Goal: Find specific page/section: Find specific page/section

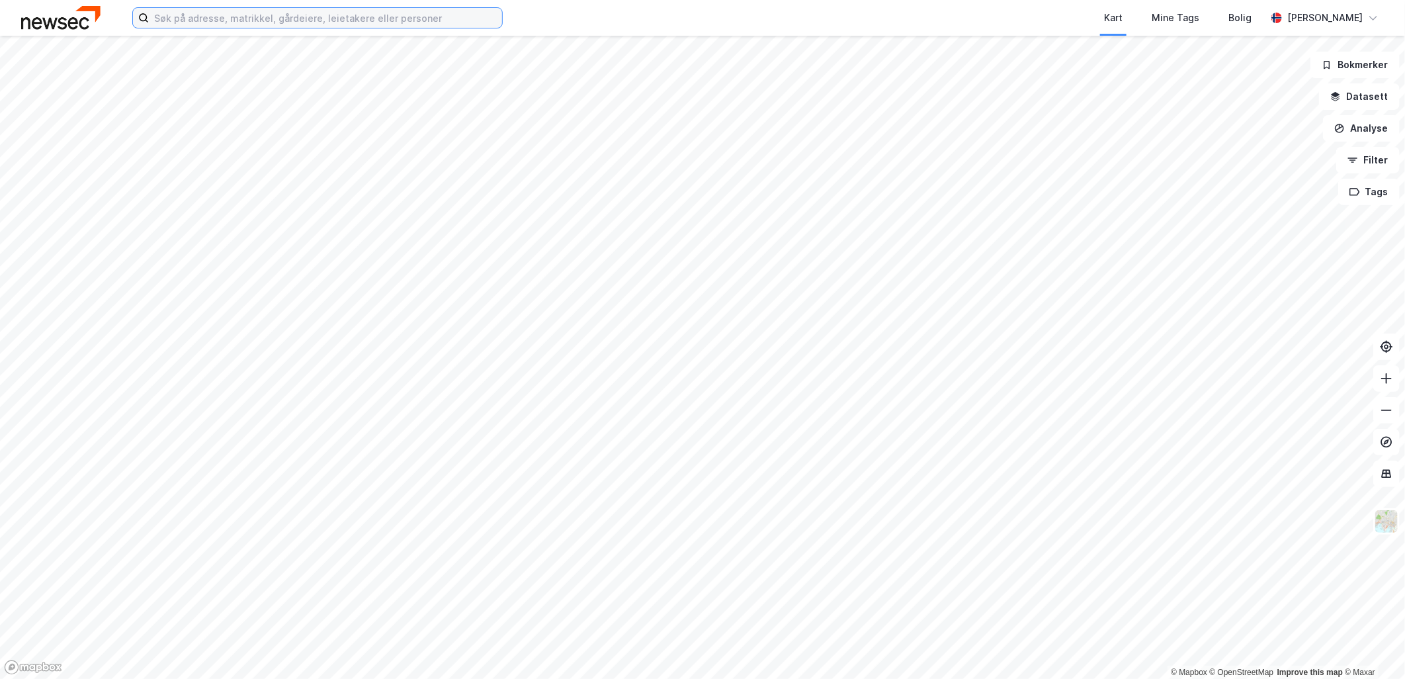
click at [209, 20] on input at bounding box center [325, 18] width 353 height 20
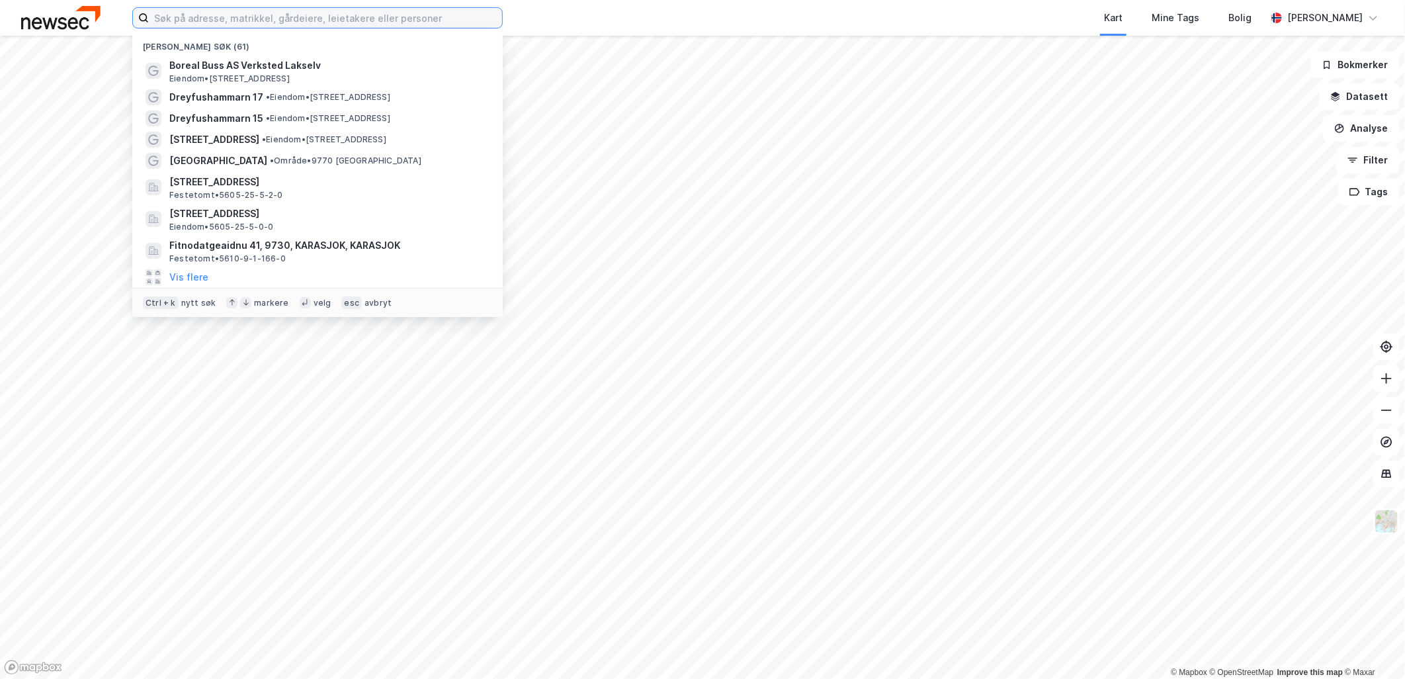
paste input "Taksetvegen 48"
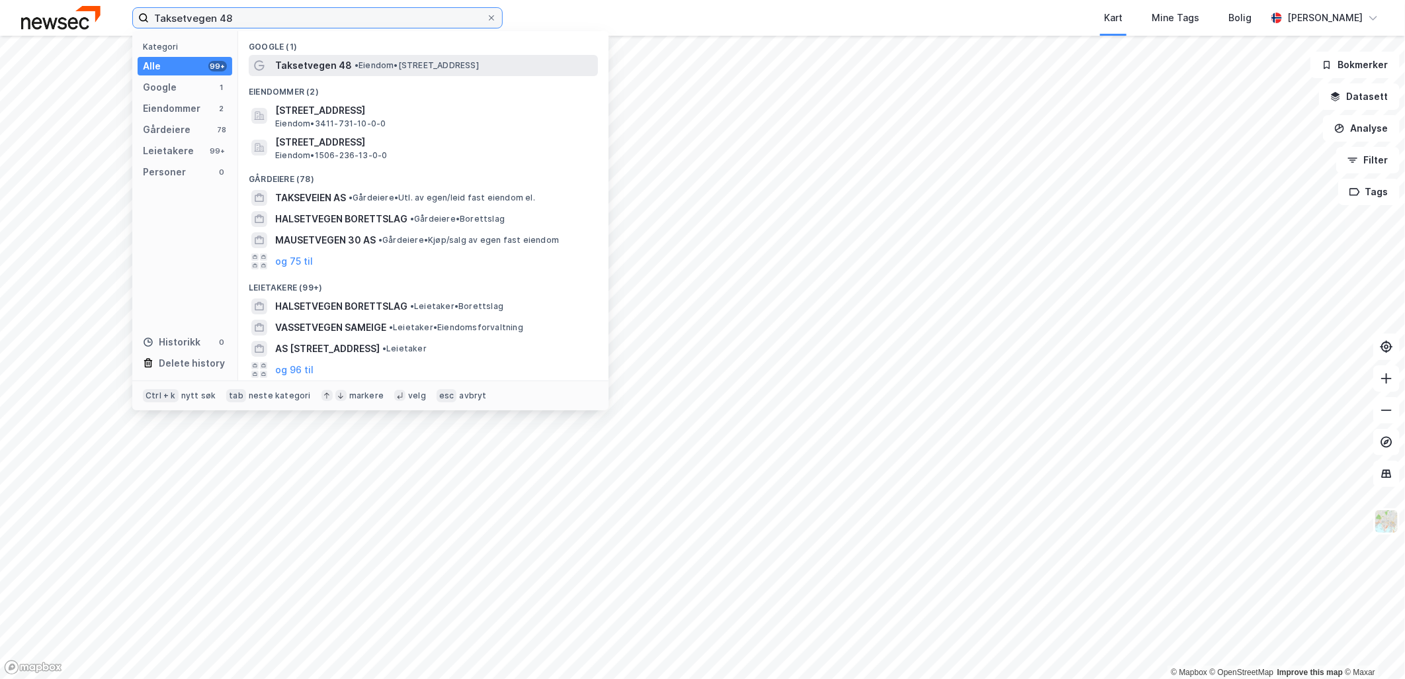
type input "Taksetvegen 48"
click at [335, 62] on span "Taksetvegen 48" at bounding box center [313, 66] width 77 height 16
